Goal: Information Seeking & Learning: Learn about a topic

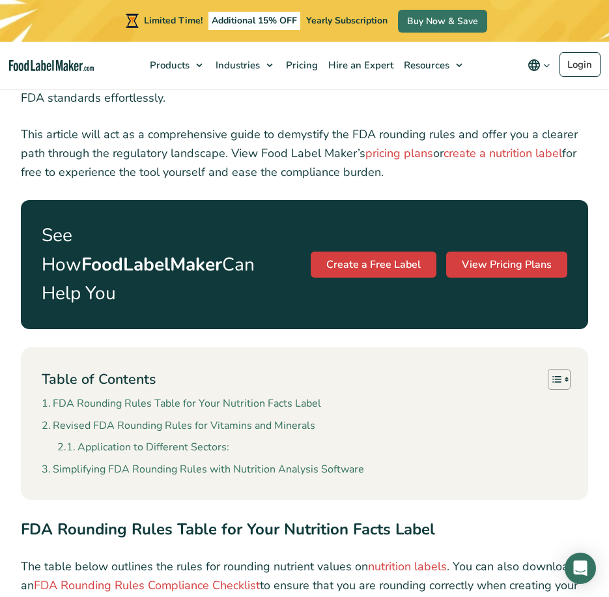
scroll to position [716, 0]
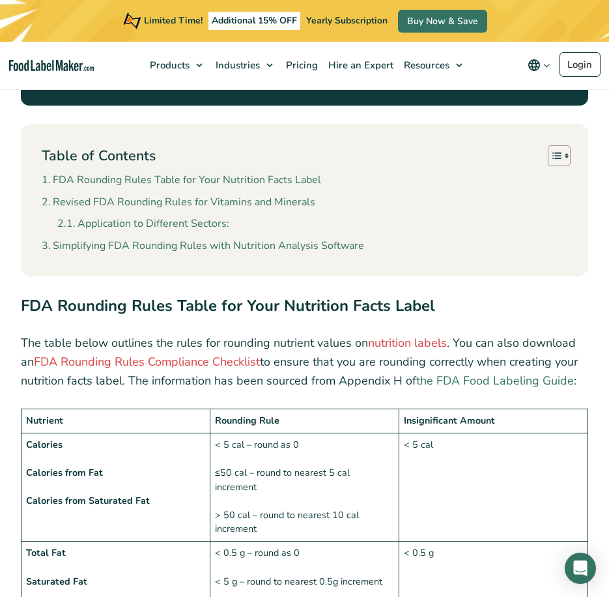
click at [459, 373] on link "the FDA Food Labeling Guide" at bounding box center [495, 381] width 158 height 16
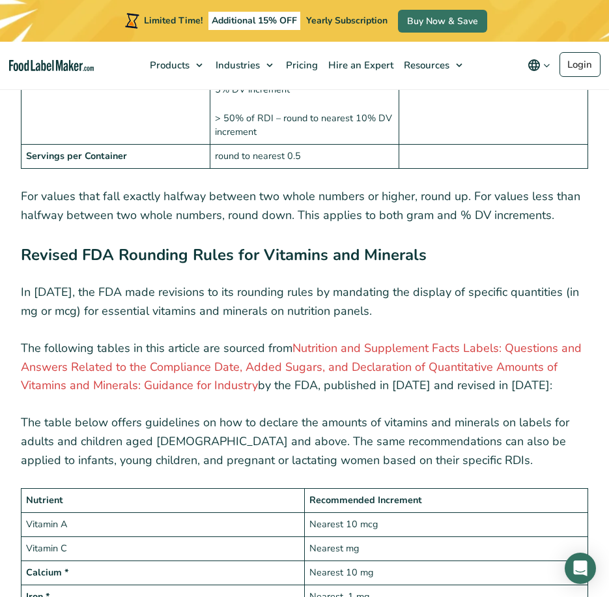
scroll to position [1954, 0]
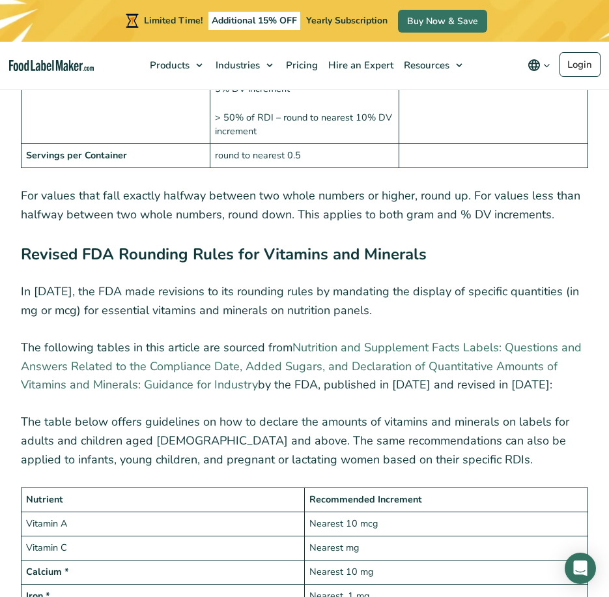
click at [417, 339] on link "Nutrition and Supplement Facts Labels: Questions and Answers Related to the Com…" at bounding box center [301, 365] width 561 height 53
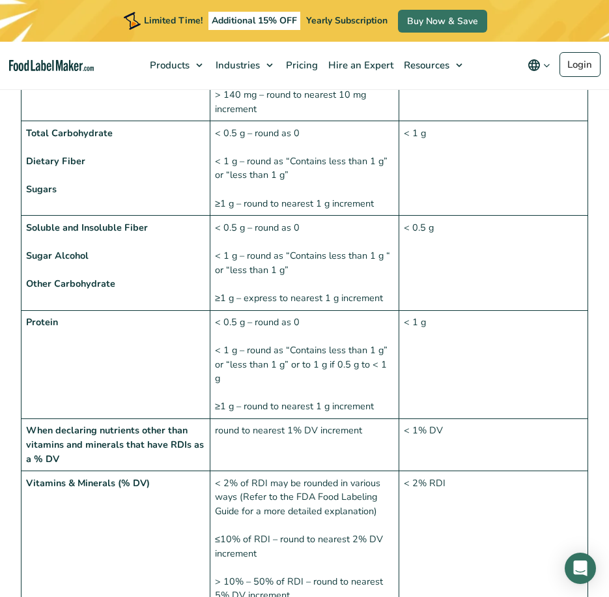
scroll to position [1433, 0]
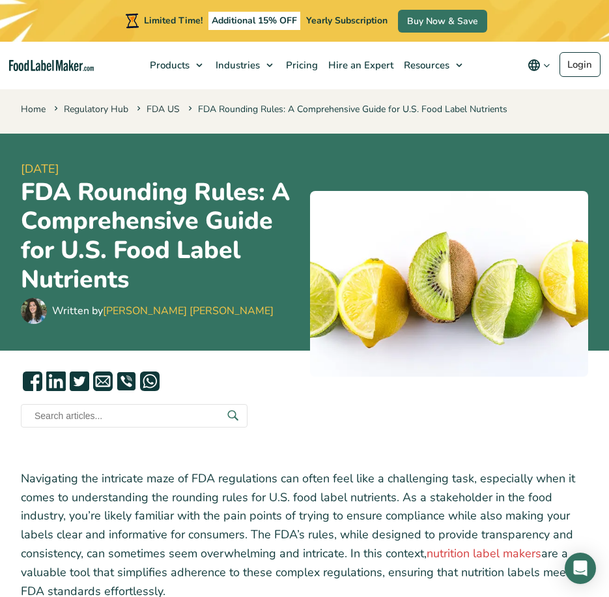
scroll to position [2941, 0]
